Goal: Transaction & Acquisition: Purchase product/service

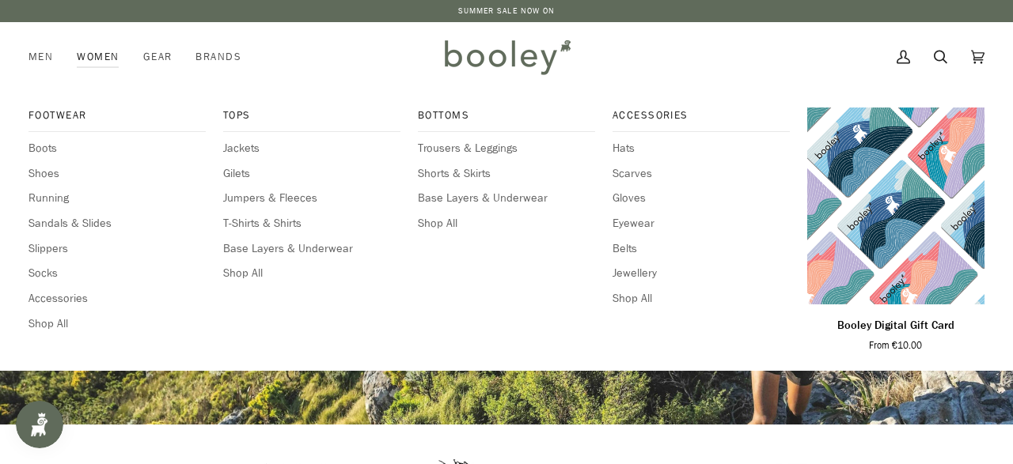
click at [102, 50] on link "Women" at bounding box center [98, 57] width 66 height 70
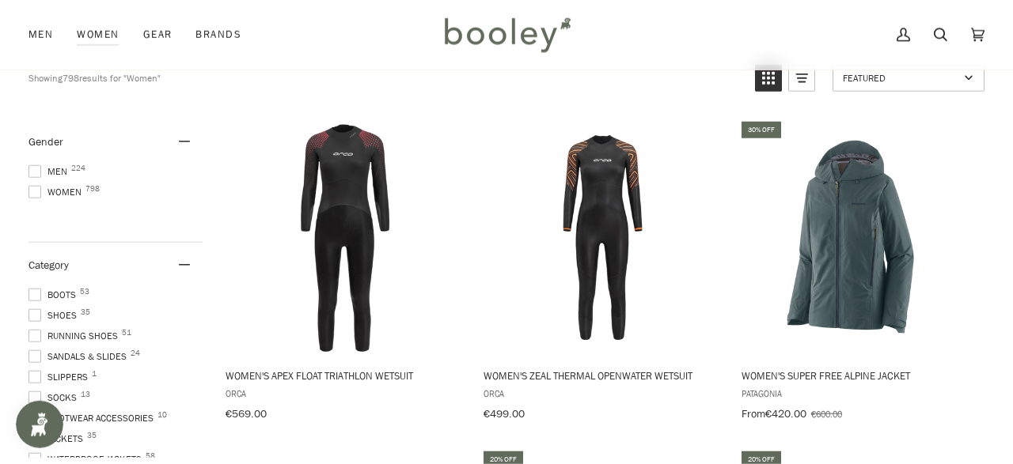
scroll to position [165, 0]
click at [47, 190] on span "Women 798" at bounding box center [57, 191] width 58 height 14
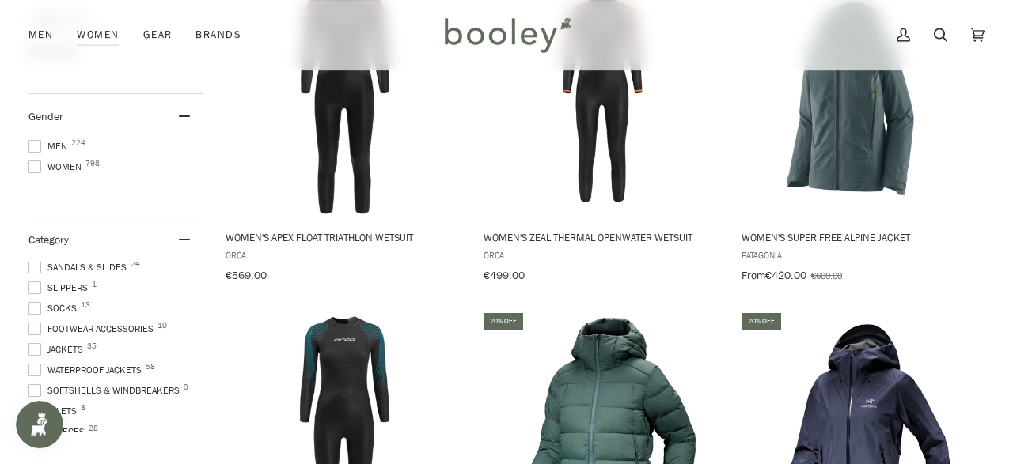
scroll to position [72, 0]
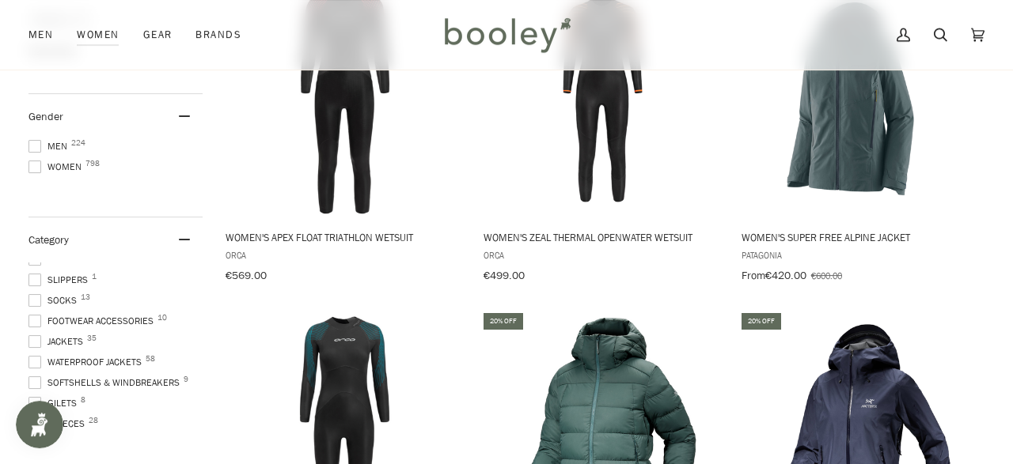
click at [38, 357] on span at bounding box center [34, 362] width 13 height 13
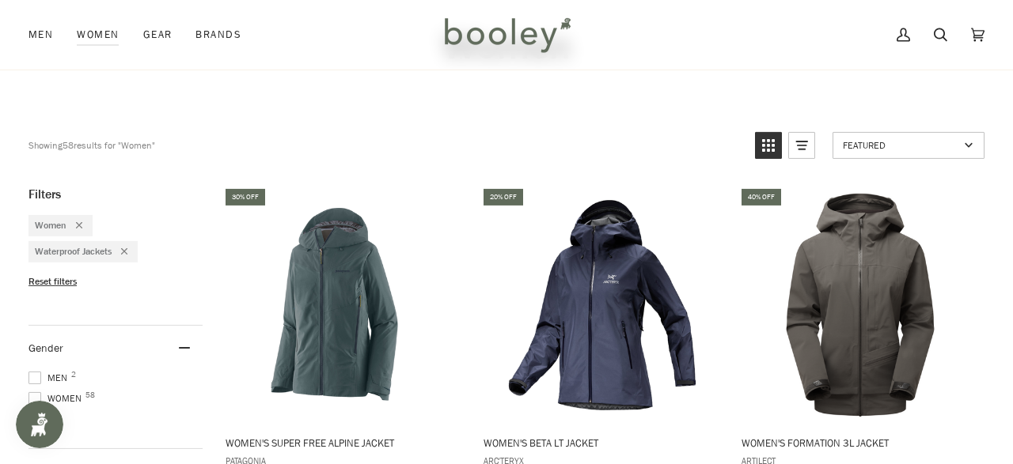
scroll to position [97, 0]
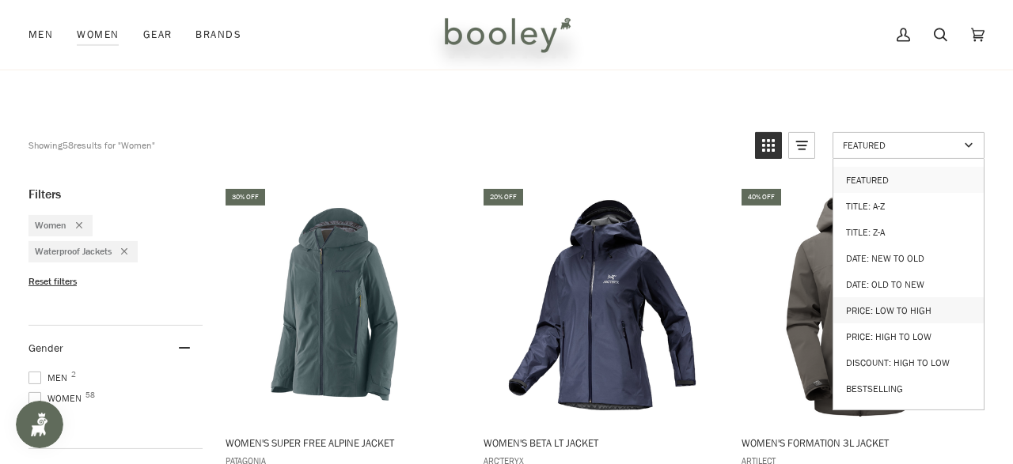
click at [879, 298] on link "Price: Low to High" at bounding box center [908, 310] width 150 height 26
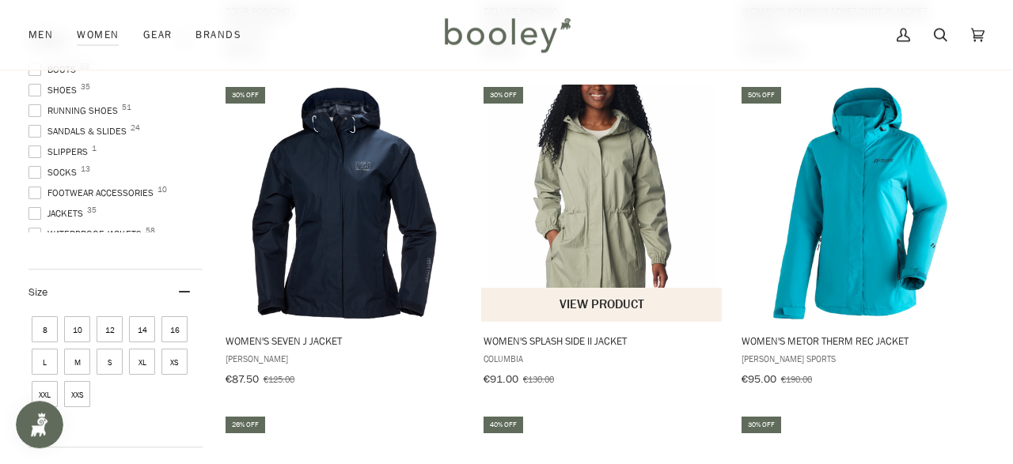
scroll to position [528, 0]
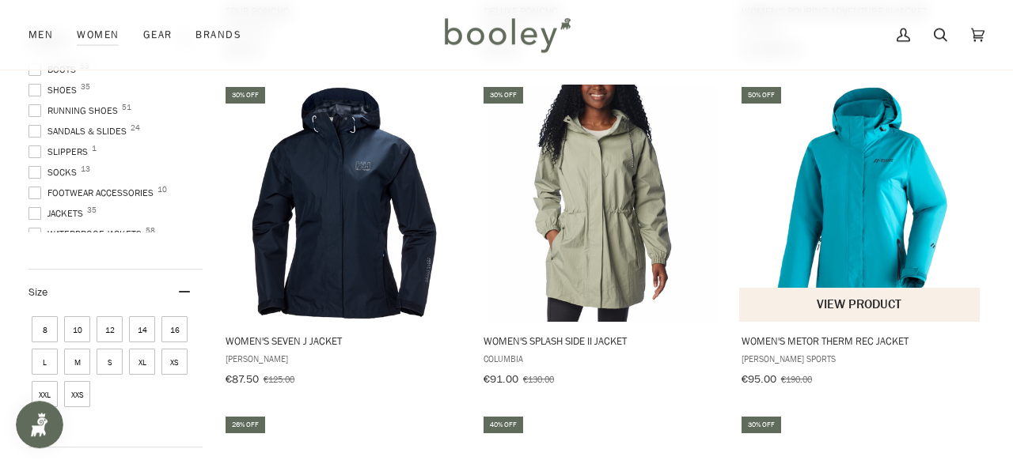
click at [846, 299] on button "View product" at bounding box center [859, 305] width 241 height 34
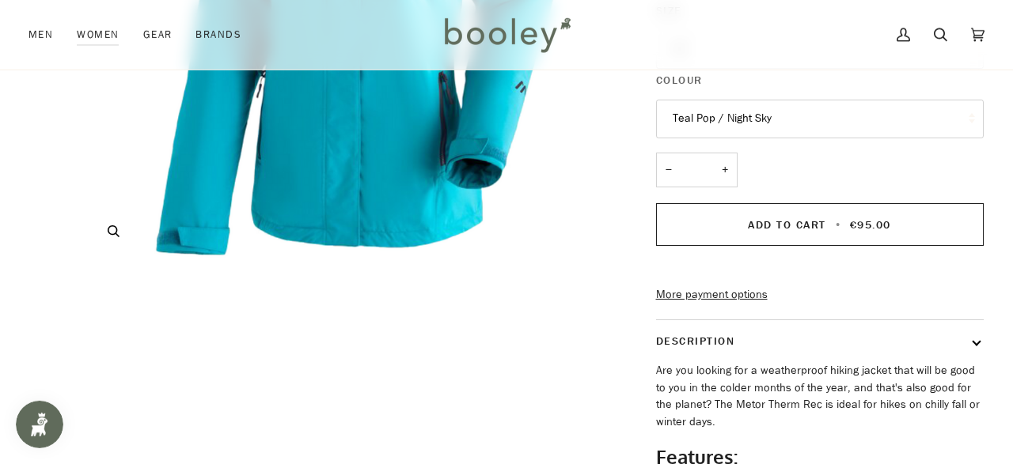
scroll to position [402, 0]
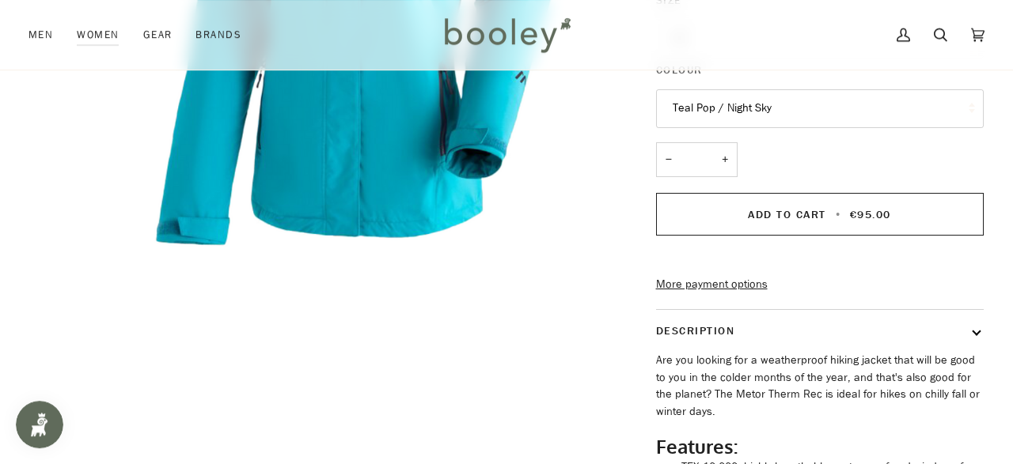
click at [737, 109] on button "Teal Pop / Night Sky" at bounding box center [820, 108] width 328 height 39
click at [487, 257] on div "Zoom Zoom Zoom" at bounding box center [506, 151] width 956 height 885
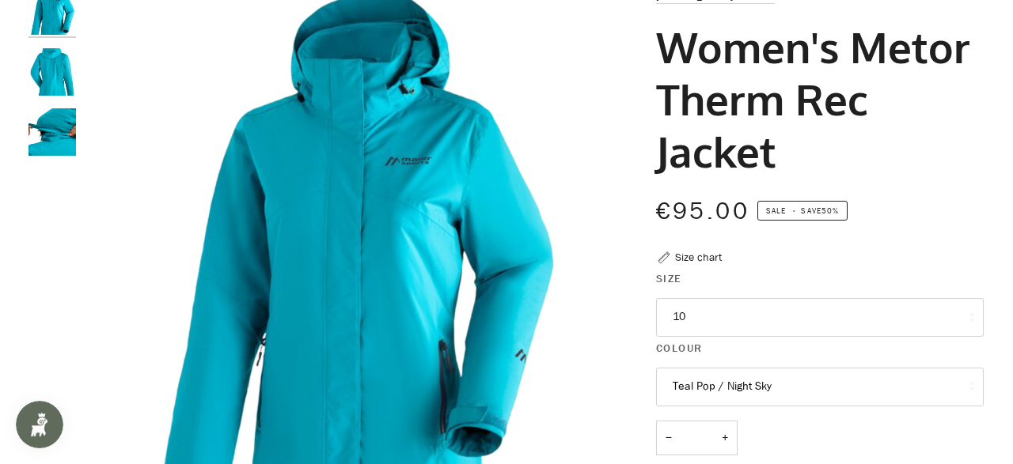
scroll to position [0, 0]
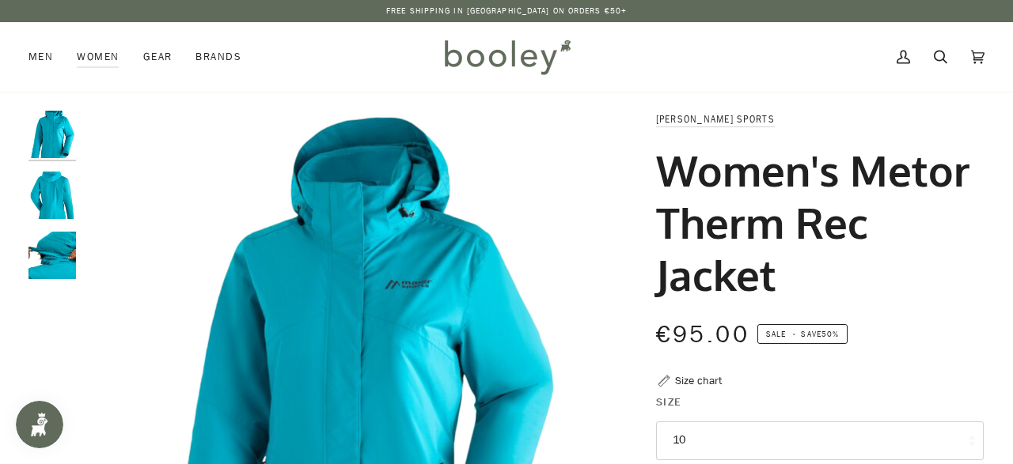
click at [56, 189] on img "Maier Sports Women's Metor Therm Rec Jacket Teal Pop / Night Sky - Booley Galway" at bounding box center [51, 195] width 47 height 47
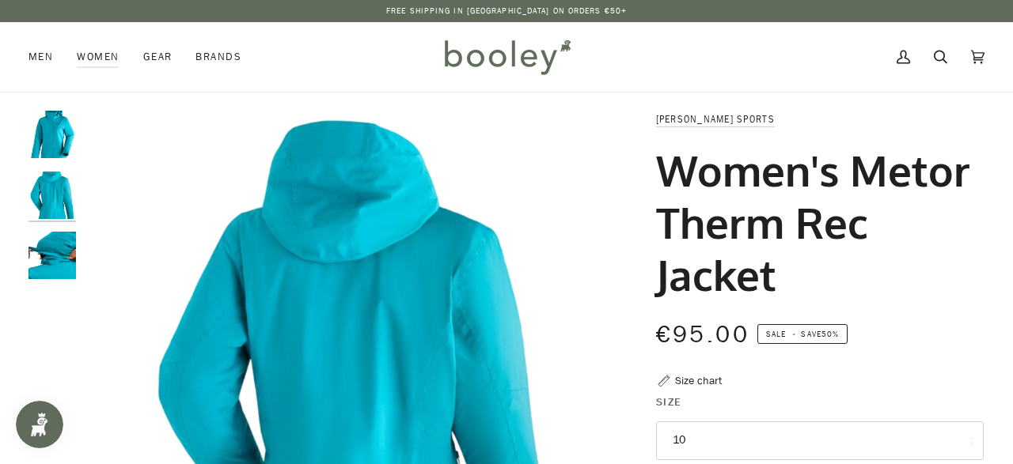
click at [67, 256] on img "Maier Sports Women's Metor Therm Rec Jacket Teal Pop / Night Sky - Booley Galway" at bounding box center [51, 255] width 47 height 47
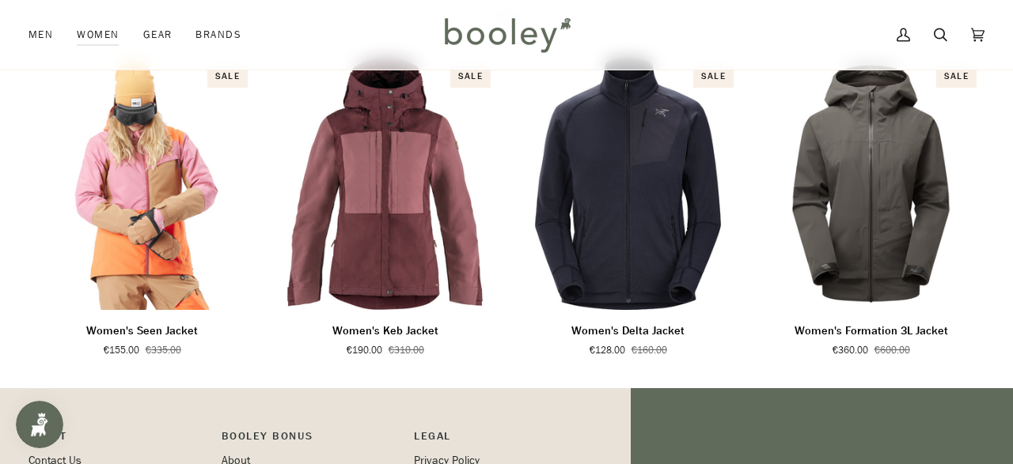
scroll to position [1066, 0]
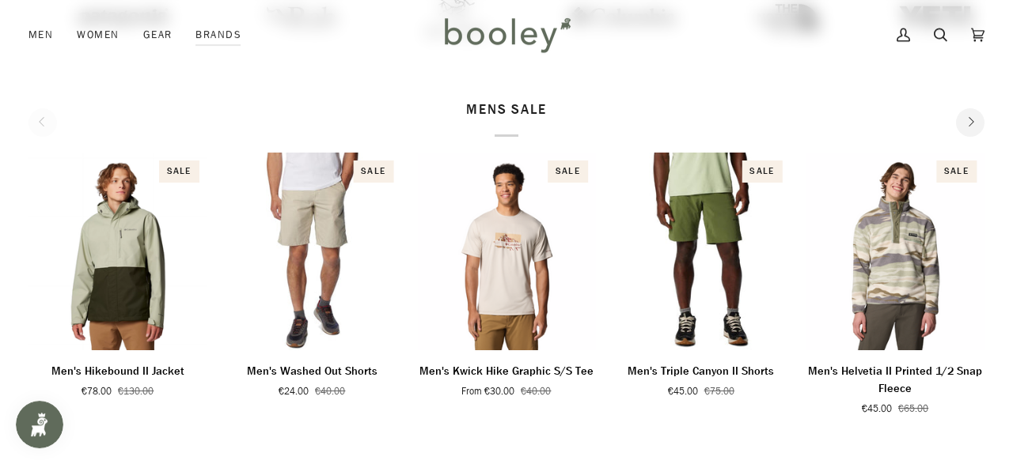
scroll to position [508, 0]
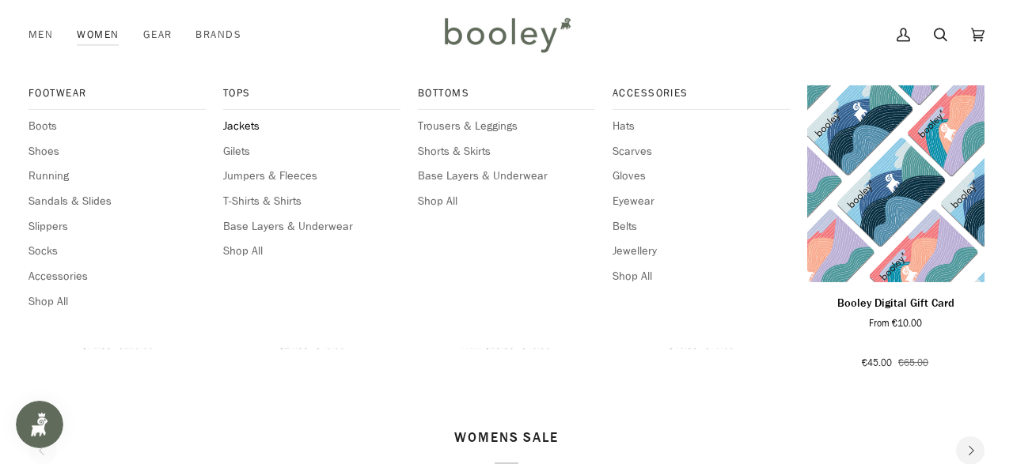
click at [234, 125] on span "Jackets" at bounding box center [311, 126] width 177 height 17
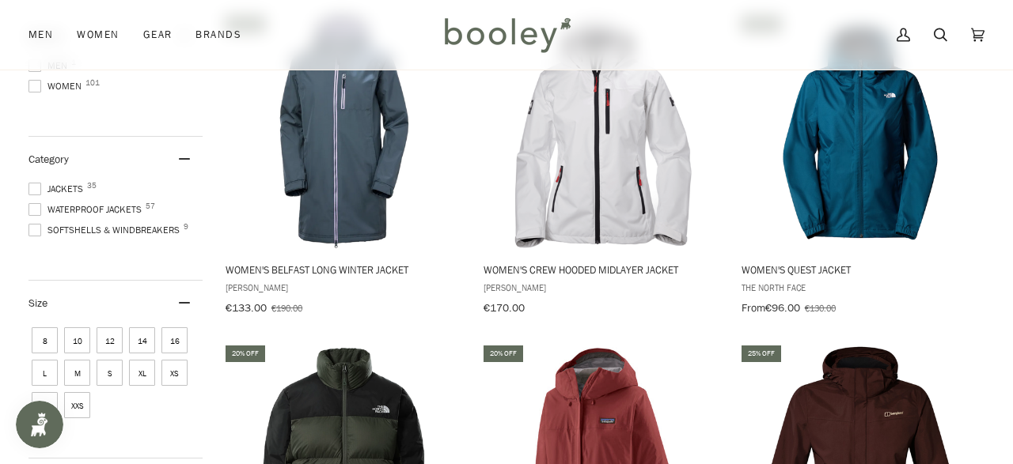
scroll to position [271, 0]
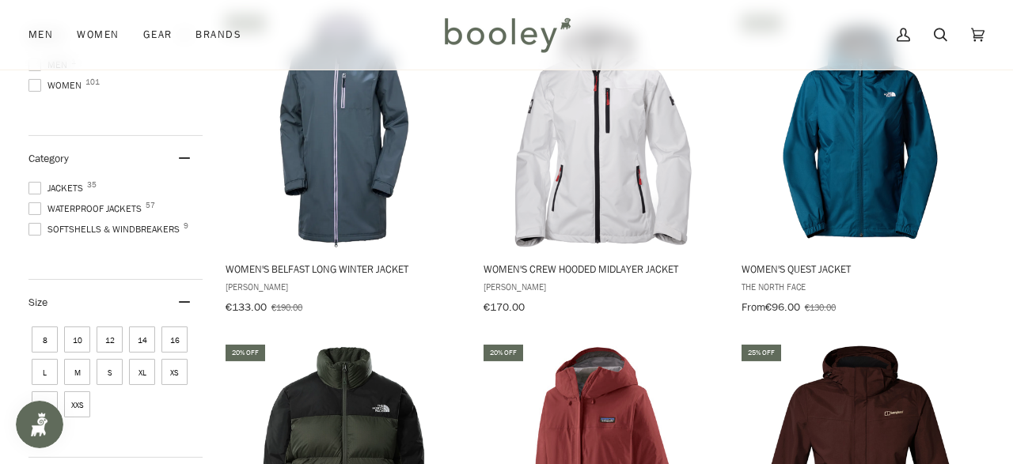
click at [36, 87] on span at bounding box center [34, 85] width 13 height 13
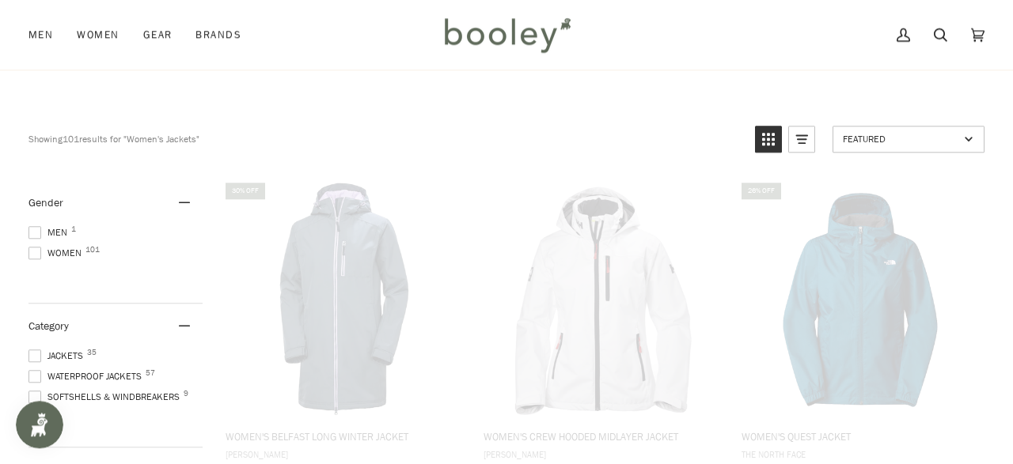
scroll to position [46, 0]
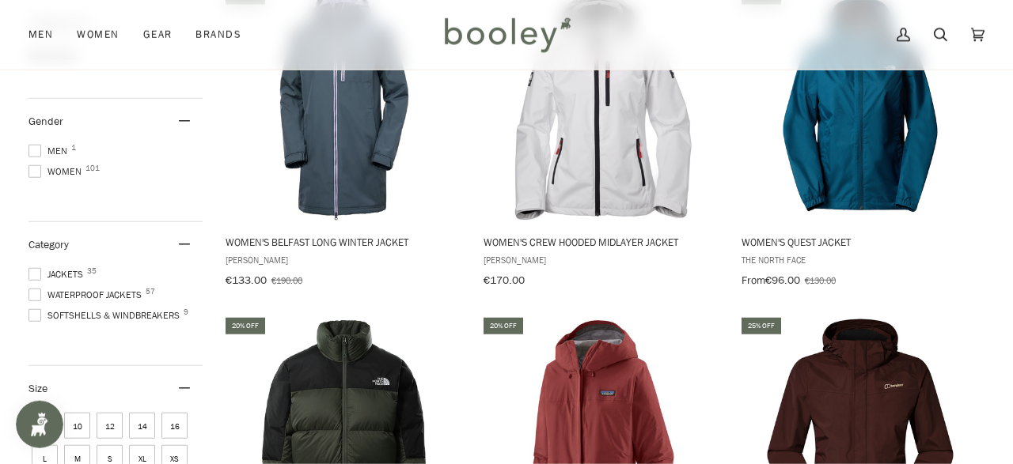
scroll to position [300, 0]
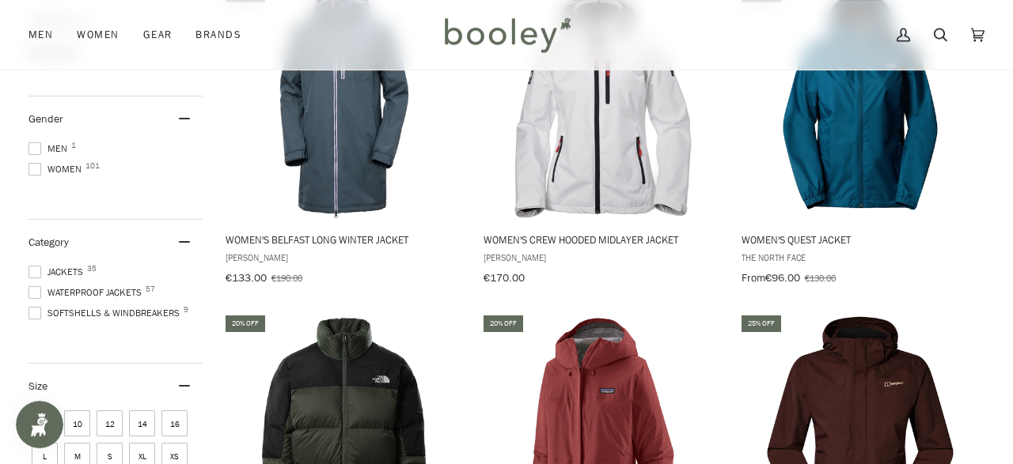
click at [32, 286] on span at bounding box center [34, 292] width 13 height 13
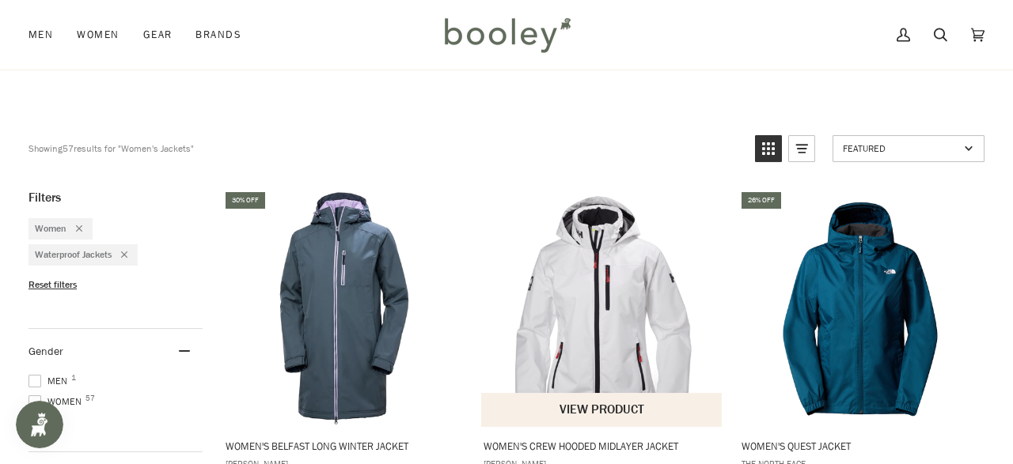
scroll to position [92, 0]
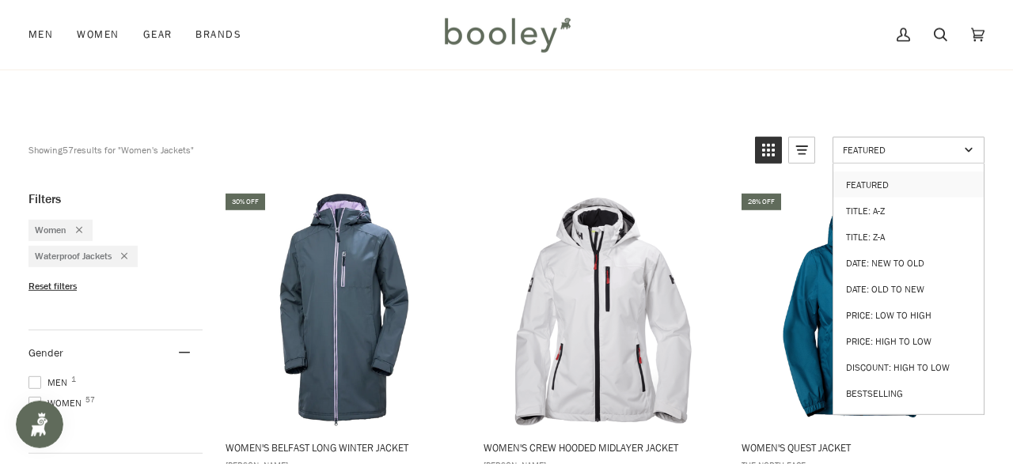
click at [847, 150] on span "Featured" at bounding box center [901, 149] width 116 height 13
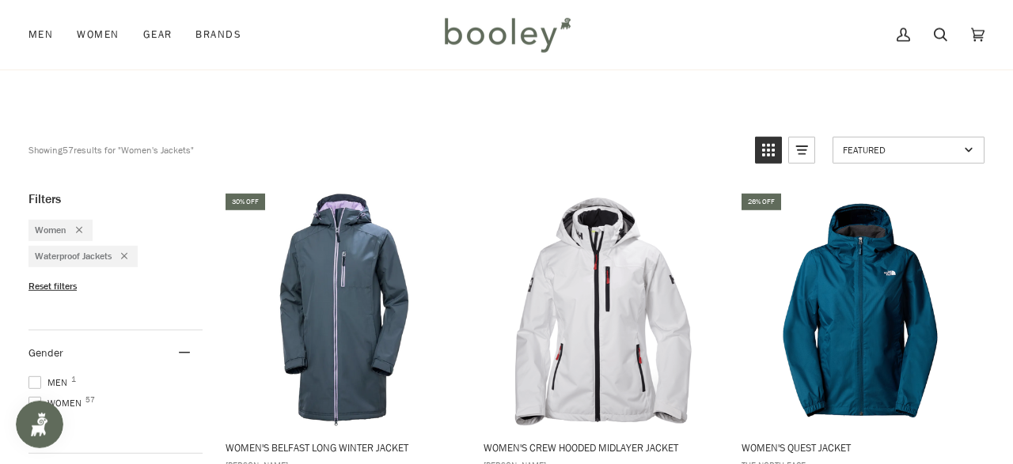
click at [847, 150] on span "Featured" at bounding box center [901, 149] width 116 height 13
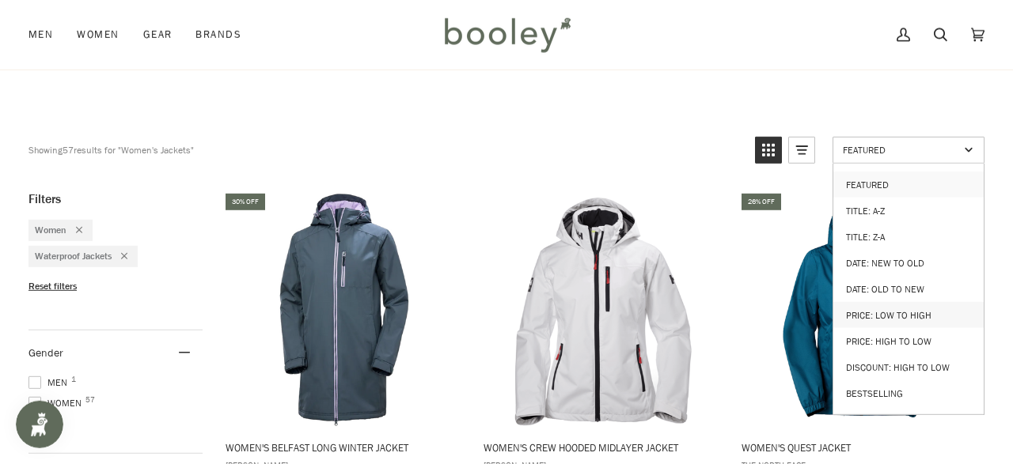
click at [862, 304] on link "Price: Low to High" at bounding box center [908, 315] width 150 height 26
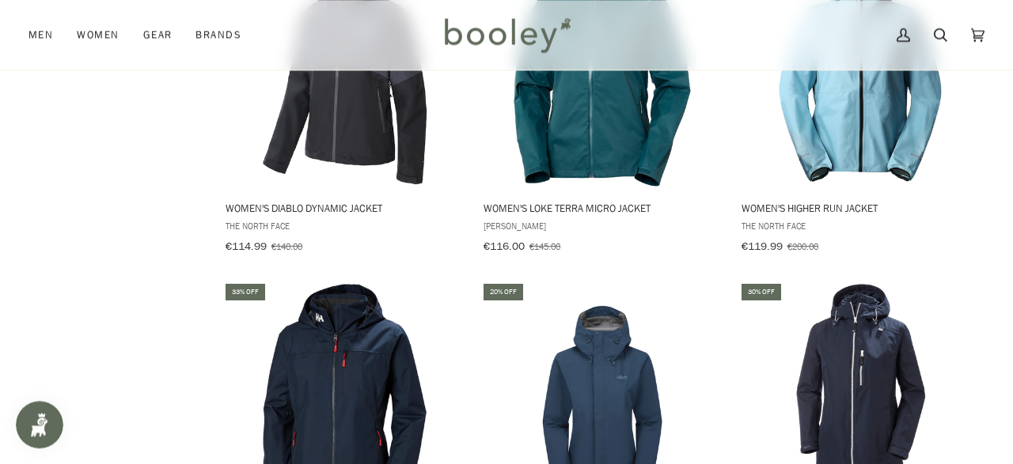
scroll to position [1688, 0]
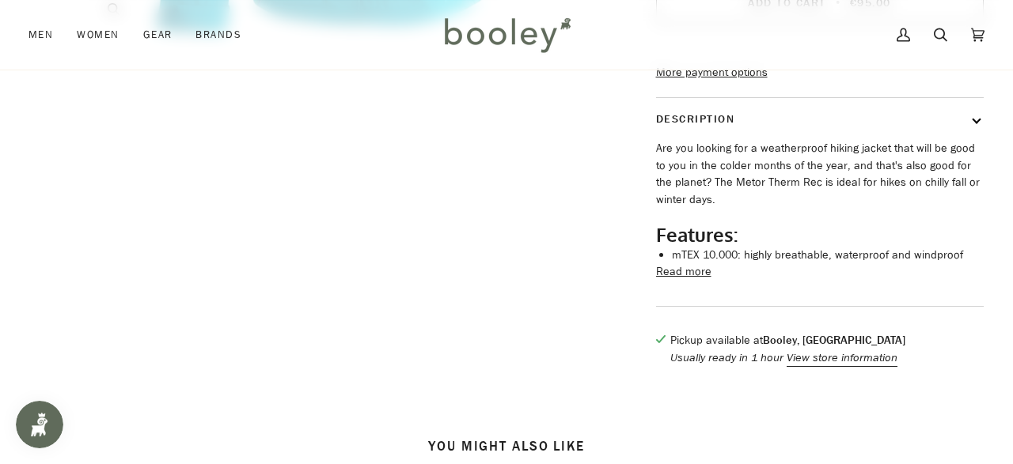
scroll to position [615, 0]
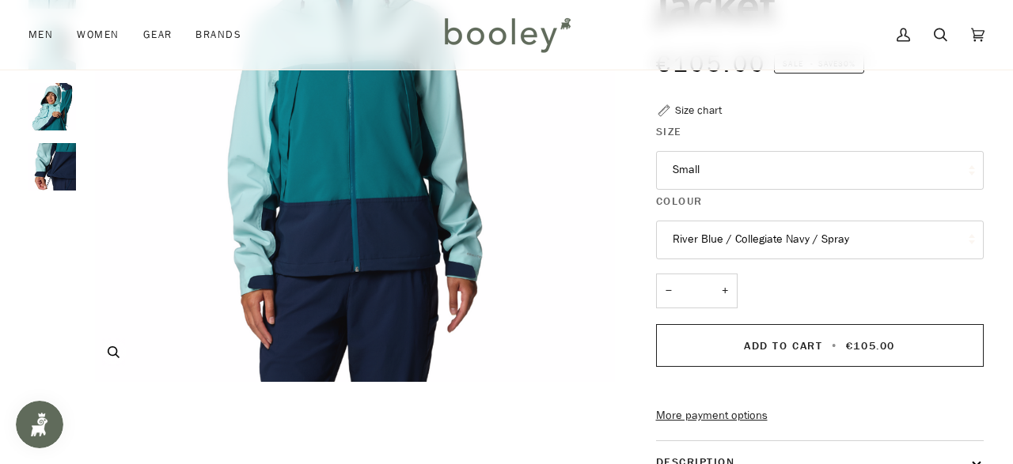
scroll to position [282, 0]
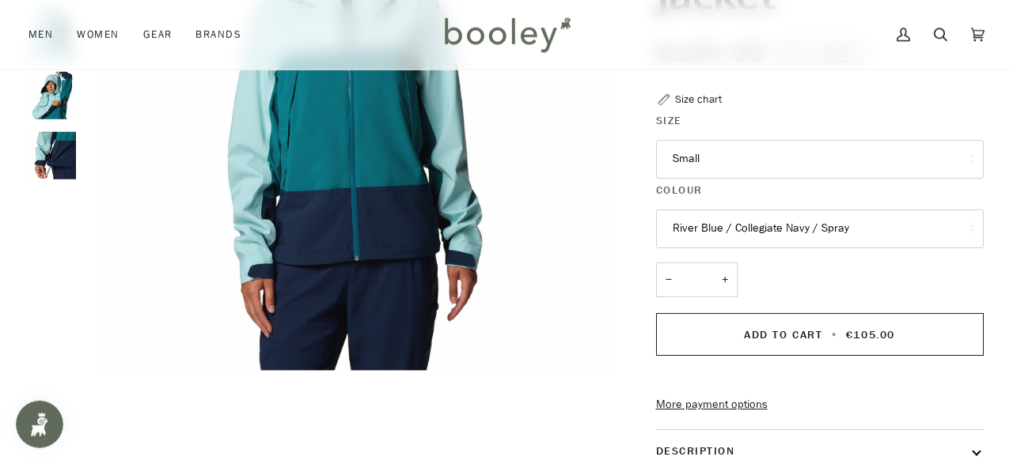
click at [737, 164] on button "Small" at bounding box center [820, 159] width 328 height 39
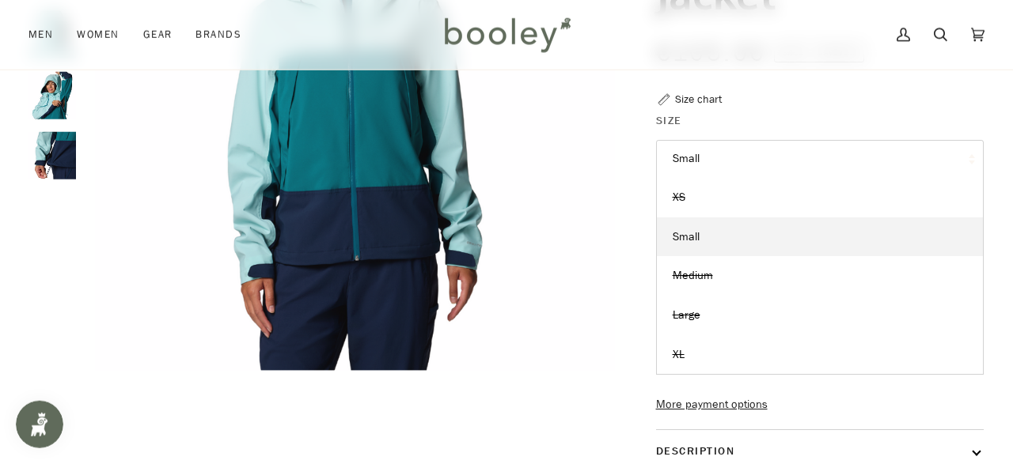
click at [633, 208] on div "Columbia Women's [GEOGRAPHIC_DATA] Jacket €105.00 Sale • Save 30% Size chart Si…" at bounding box center [805, 285] width 356 height 912
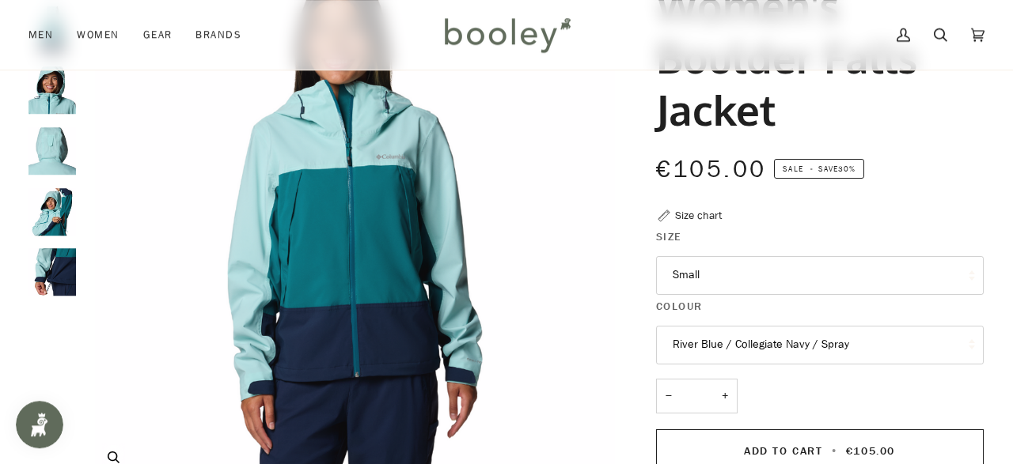
scroll to position [166, 0]
click at [54, 213] on img "Columbia Women's Boulder Falls Jacket River Blue / Collegiate Navy / Spray - Bo…" at bounding box center [51, 211] width 47 height 47
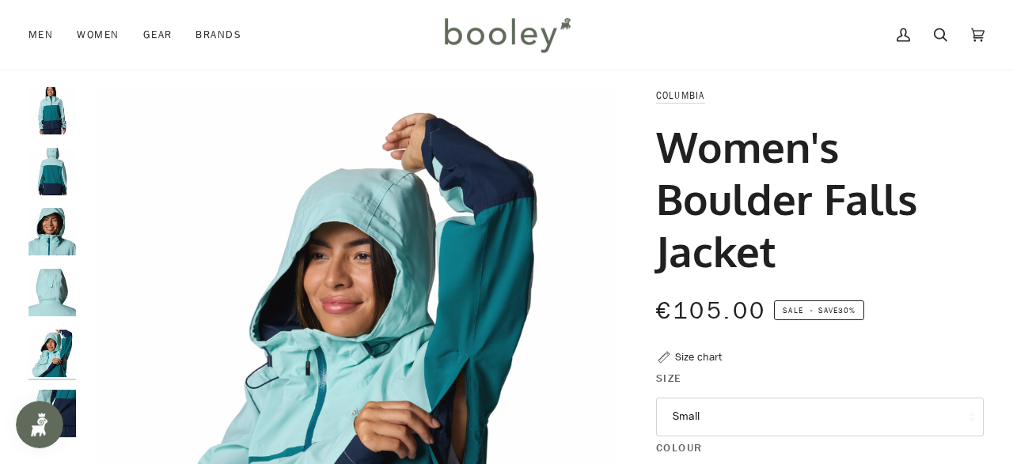
scroll to position [0, 0]
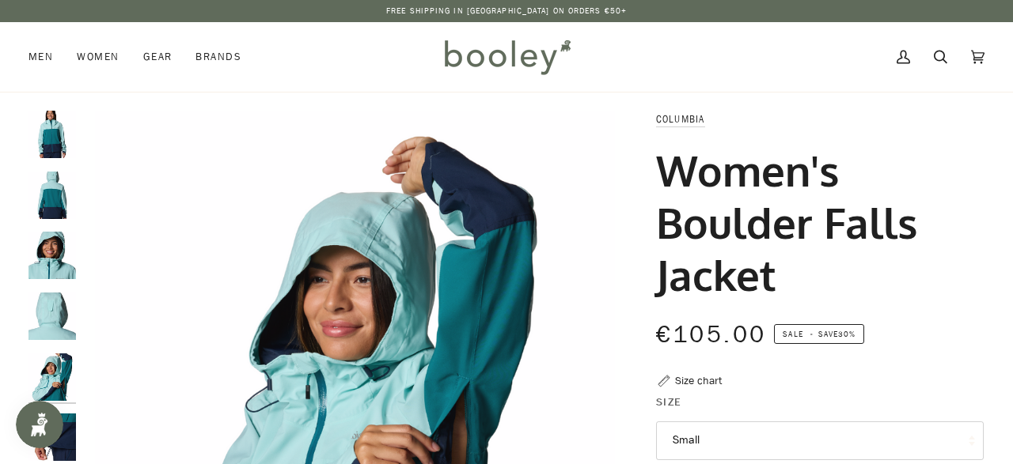
click at [55, 195] on img "Columbia Women's Boulder Falls Jacket River Blue / Collegiate Navy / Spray - Bo…" at bounding box center [51, 195] width 47 height 47
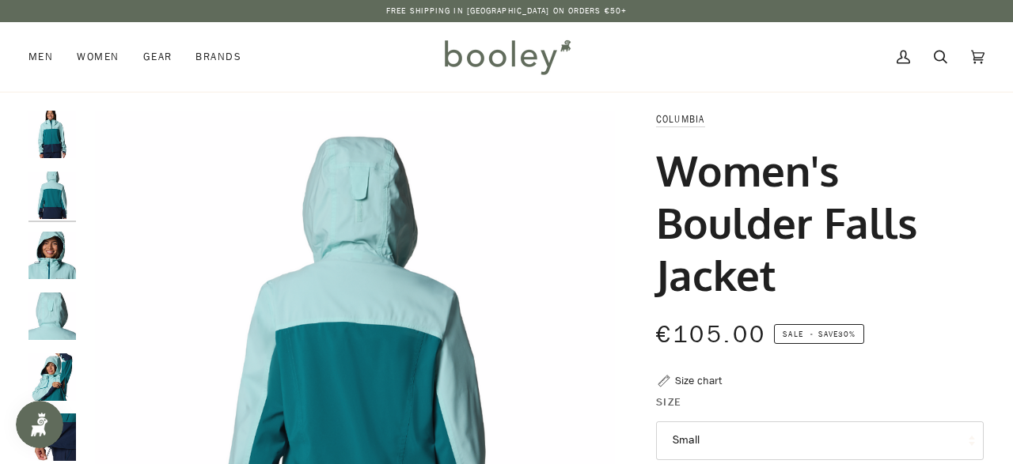
click at [55, 138] on img "Columbia Women's Boulder Falls Jacket River Blue / Collegiate Navy / Spray - Bo…" at bounding box center [51, 134] width 47 height 47
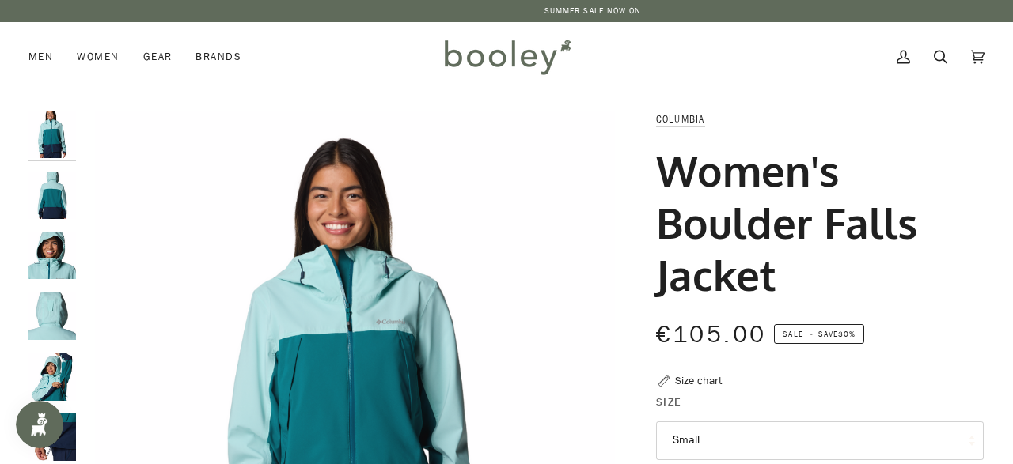
click at [55, 305] on img "Columbia Women's Boulder Falls Jacket River Blue / Collegiate Navy / Spray - Bo…" at bounding box center [51, 316] width 47 height 47
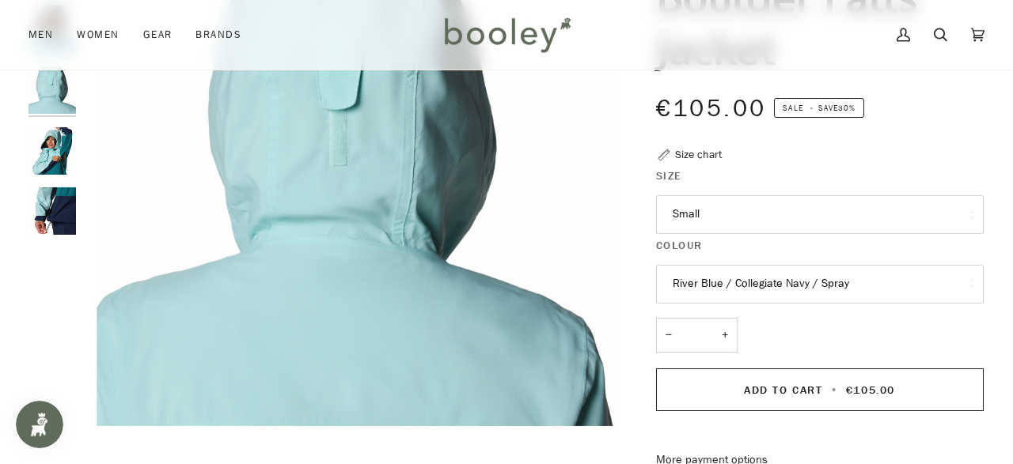
scroll to position [227, 0]
click at [78, 202] on div at bounding box center [55, 66] width 55 height 364
click at [66, 209] on img "Columbia Women's Boulder Falls Jacket River Blue / Collegiate Navy / Spray - Bo…" at bounding box center [51, 210] width 47 height 47
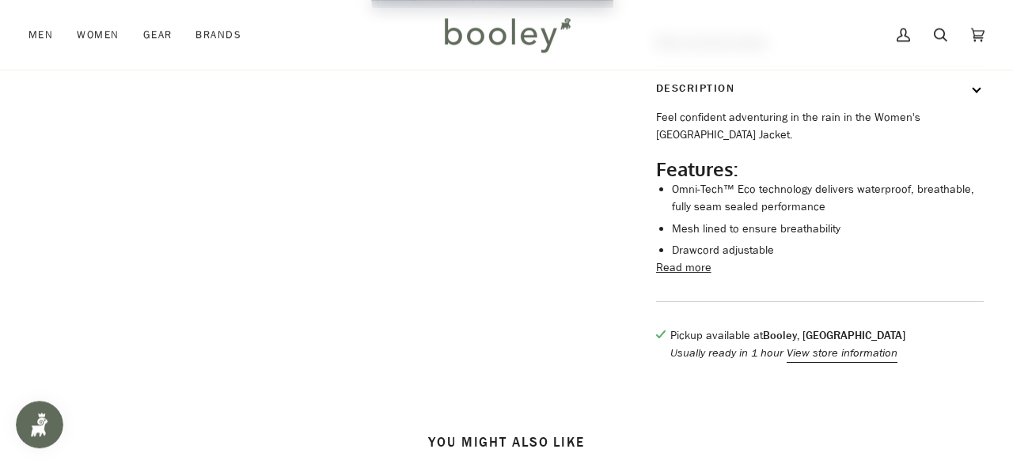
scroll to position [674, 0]
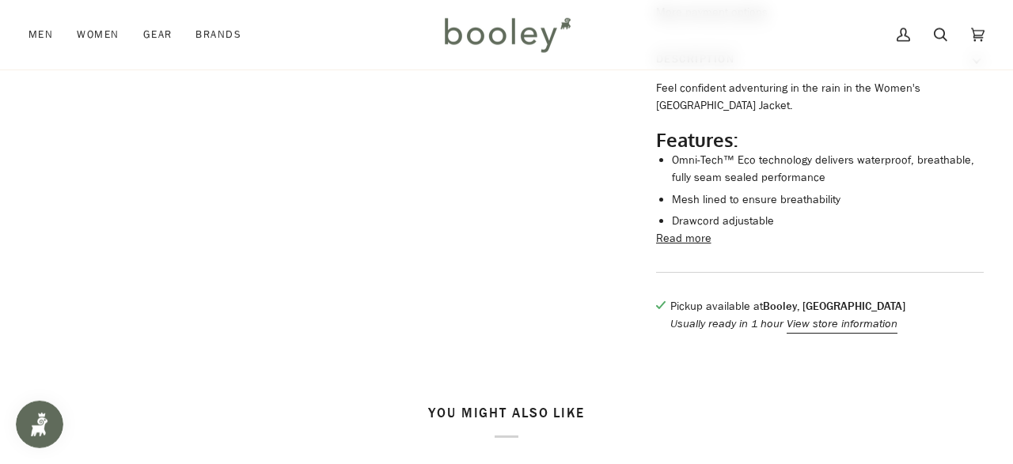
click at [699, 248] on button "Read more" at bounding box center [683, 238] width 55 height 17
